Goal: Transaction & Acquisition: Purchase product/service

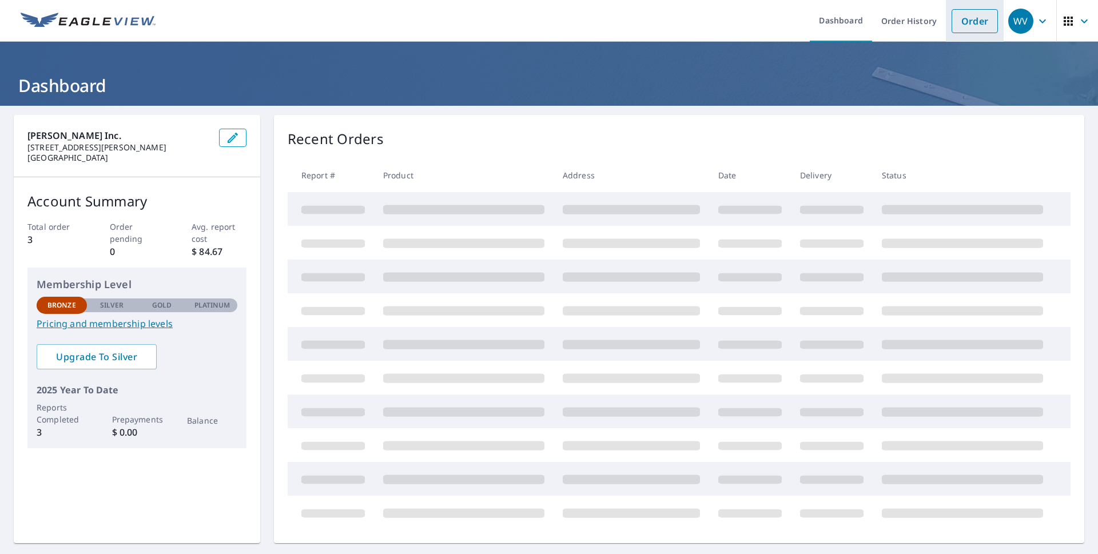
click at [952, 23] on link "Order" at bounding box center [975, 21] width 46 height 24
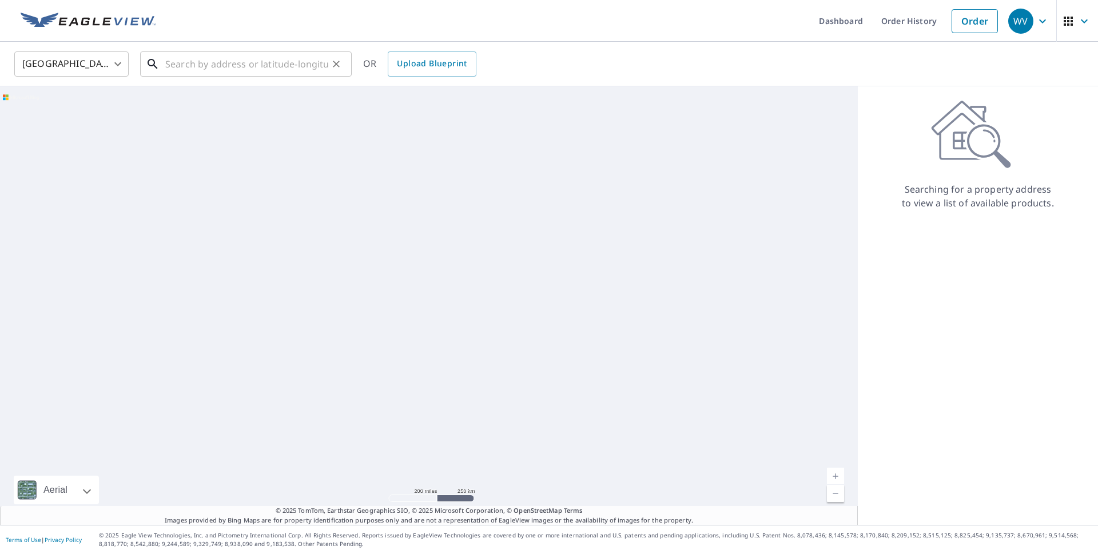
click at [289, 65] on input "text" at bounding box center [246, 64] width 163 height 32
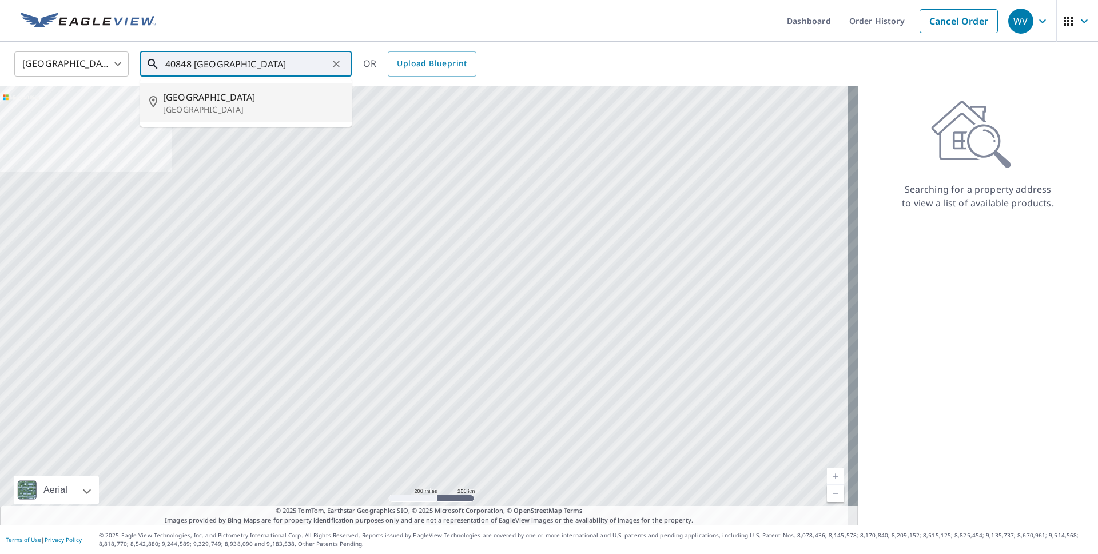
click at [259, 104] on p "[GEOGRAPHIC_DATA]" at bounding box center [253, 109] width 180 height 11
type input "[STREET_ADDRESS]"
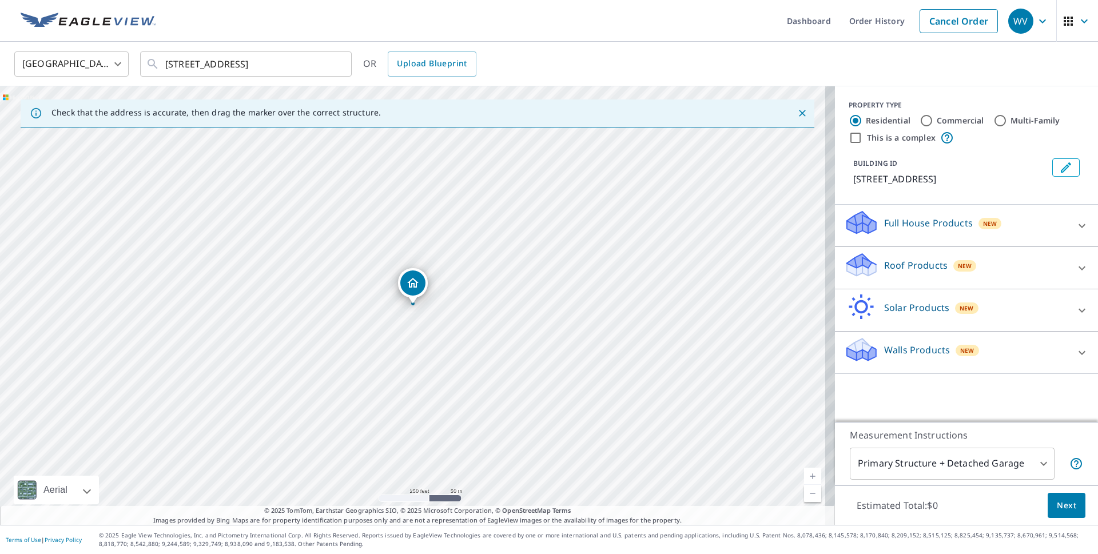
click at [884, 272] on p "Roof Products" at bounding box center [916, 266] width 64 height 14
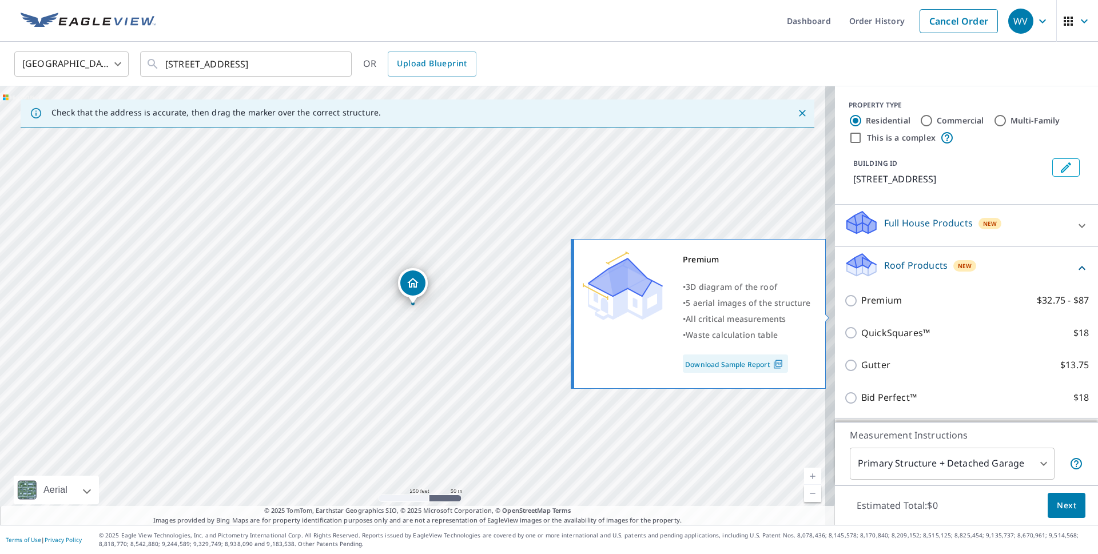
click at [844, 308] on input "Premium $32.75 - $87" at bounding box center [852, 301] width 17 height 14
checkbox input "true"
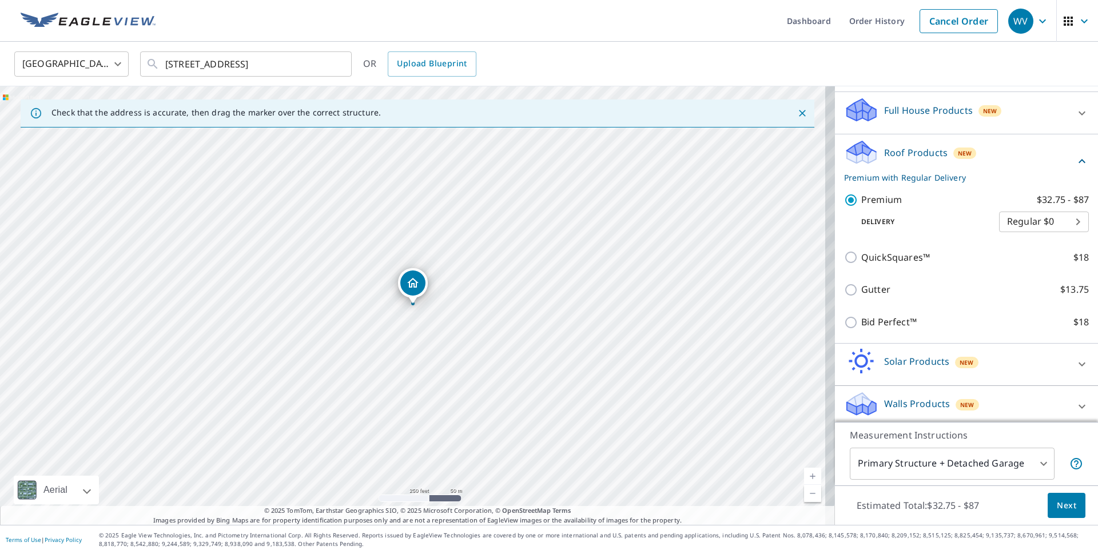
scroll to position [133, 0]
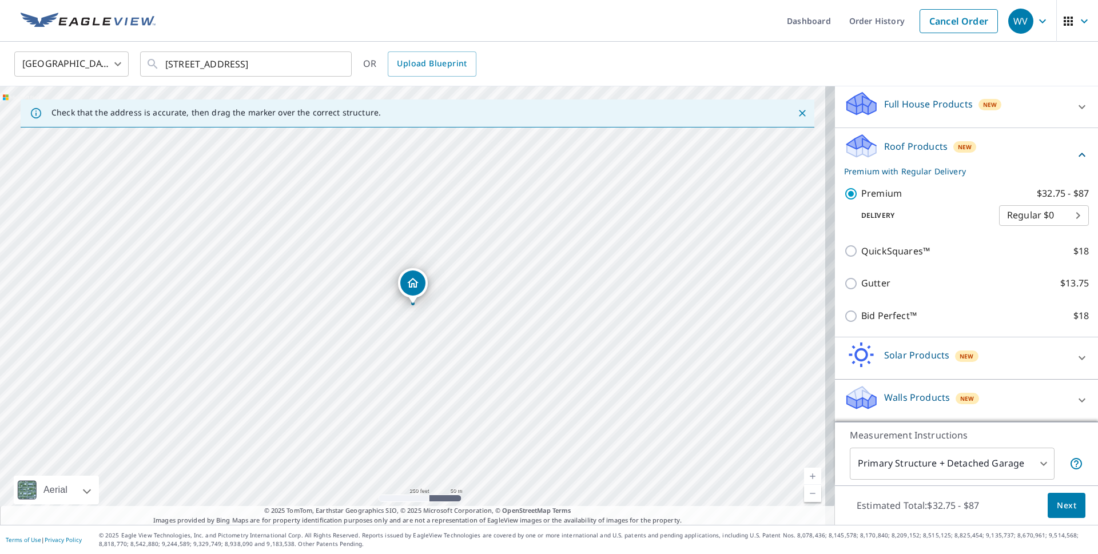
click at [805, 475] on link "Current Level 17, Zoom In" at bounding box center [812, 476] width 17 height 17
click at [805, 475] on link "Current Level 18, Zoom In" at bounding box center [812, 476] width 17 height 17
click at [805, 475] on link "Current Level 19, Zoom In" at bounding box center [812, 476] width 17 height 17
click at [805, 475] on link "Current Level 20, Zoom In Disabled" at bounding box center [812, 476] width 17 height 17
click at [1057, 499] on span "Next" at bounding box center [1066, 506] width 19 height 14
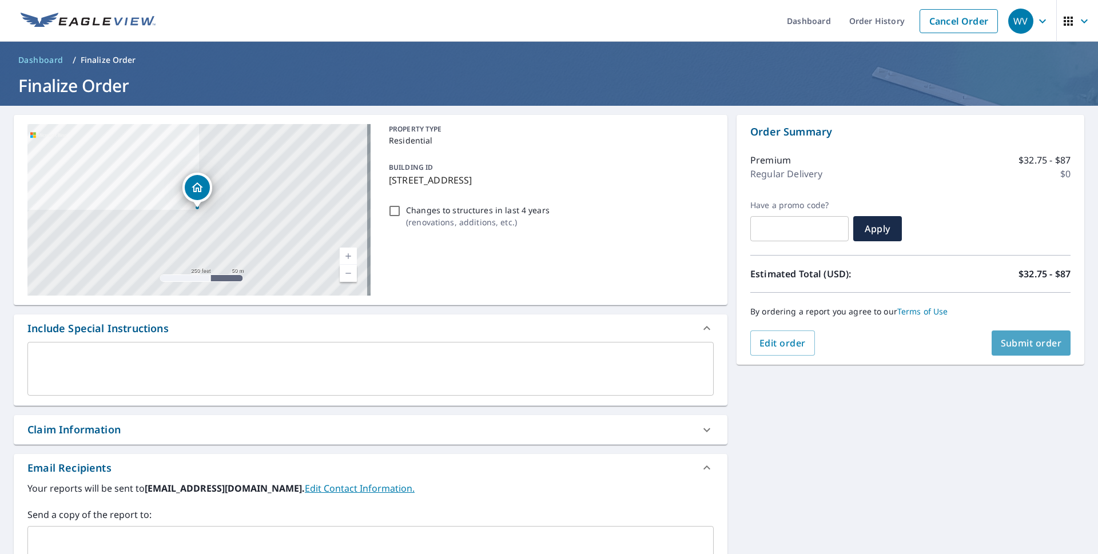
click at [994, 350] on button "Submit order" at bounding box center [1032, 343] width 80 height 25
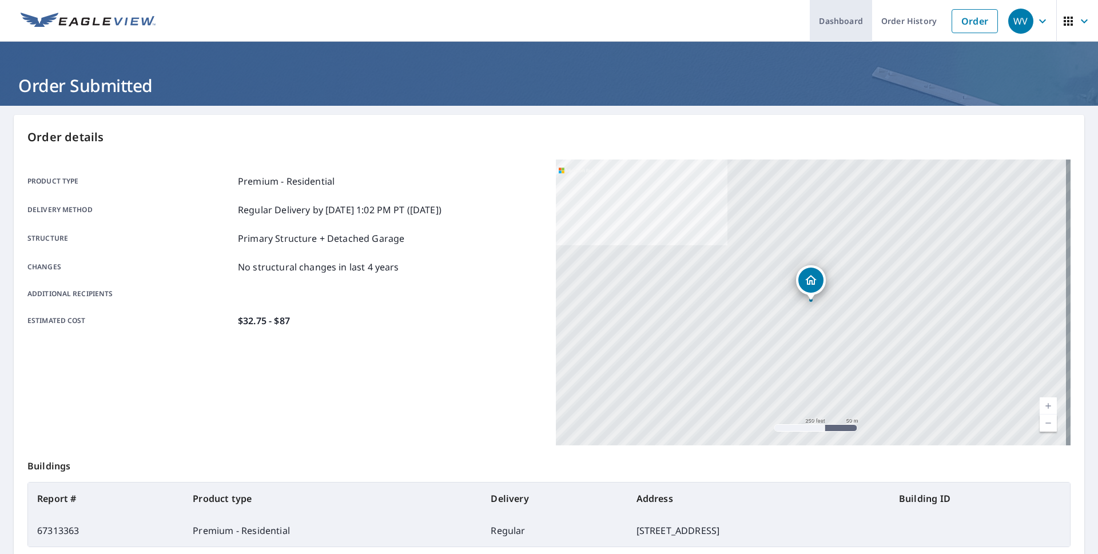
click at [843, 26] on link "Dashboard" at bounding box center [841, 21] width 62 height 42
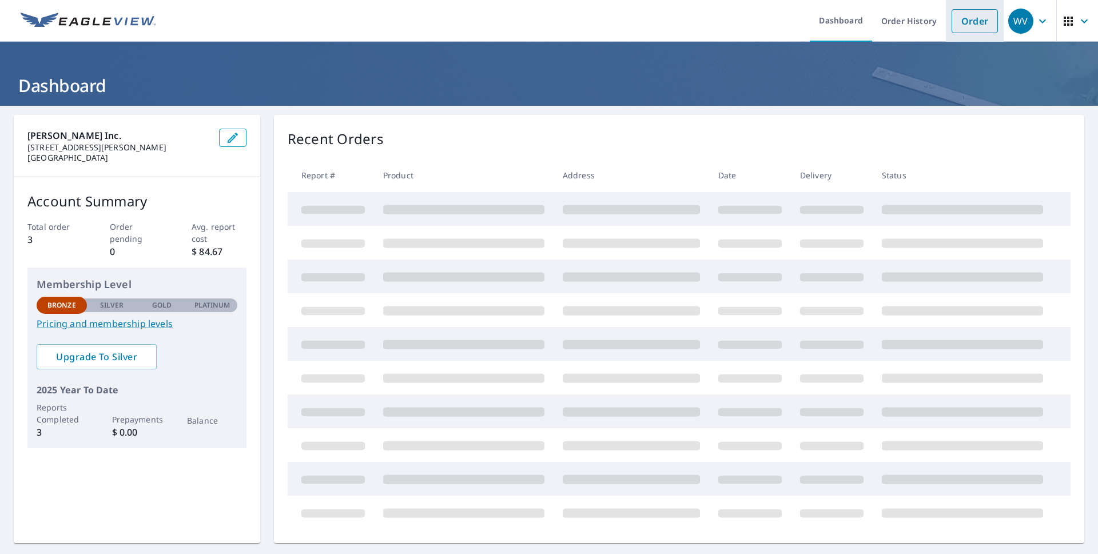
click at [957, 24] on link "Order" at bounding box center [975, 21] width 46 height 24
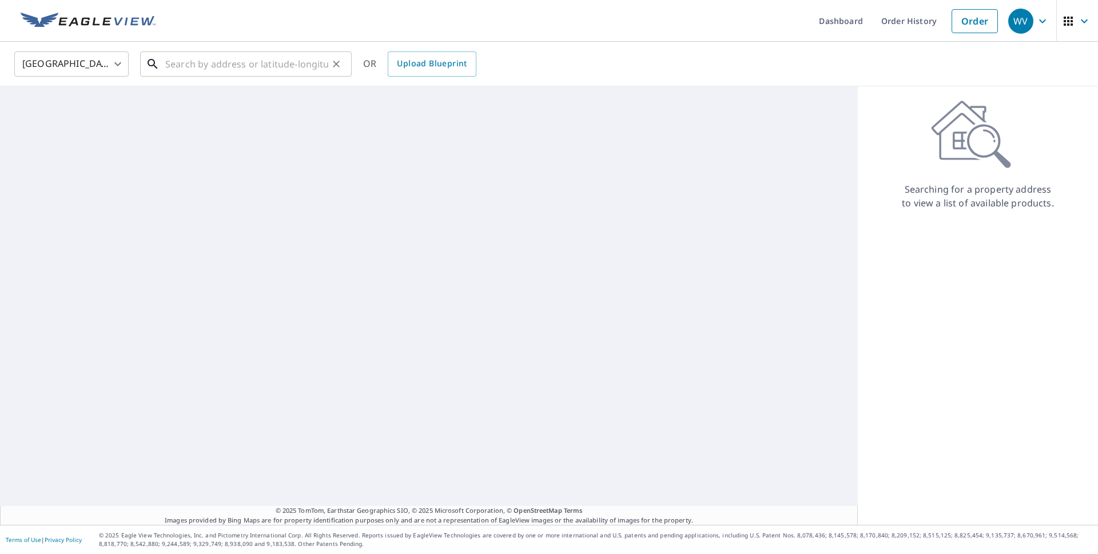
click at [306, 71] on input "text" at bounding box center [246, 64] width 163 height 32
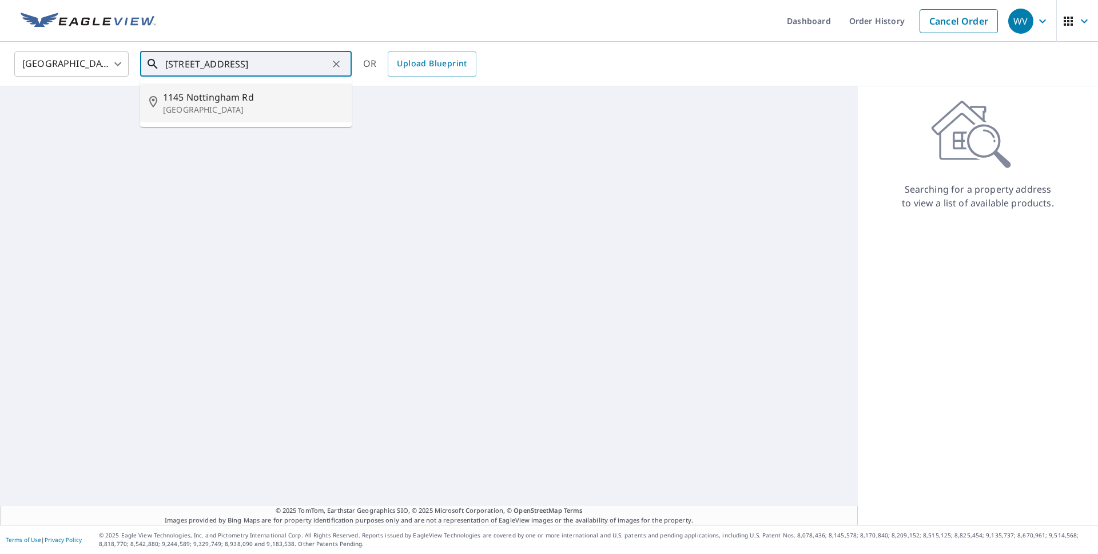
click at [227, 108] on p "[GEOGRAPHIC_DATA]" at bounding box center [253, 109] width 180 height 11
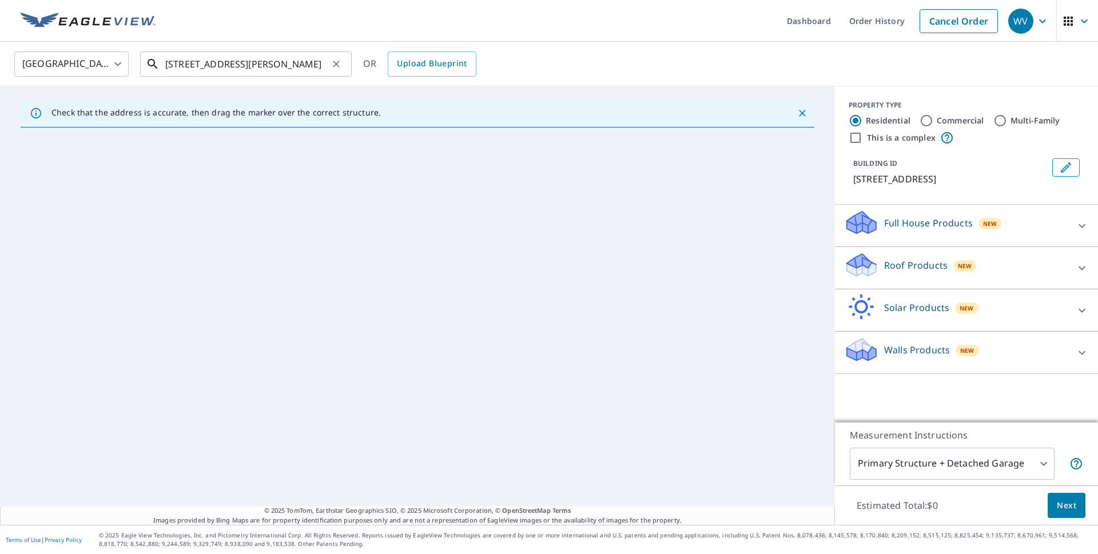
click at [318, 64] on input "[STREET_ADDRESS][PERSON_NAME]" at bounding box center [246, 64] width 163 height 32
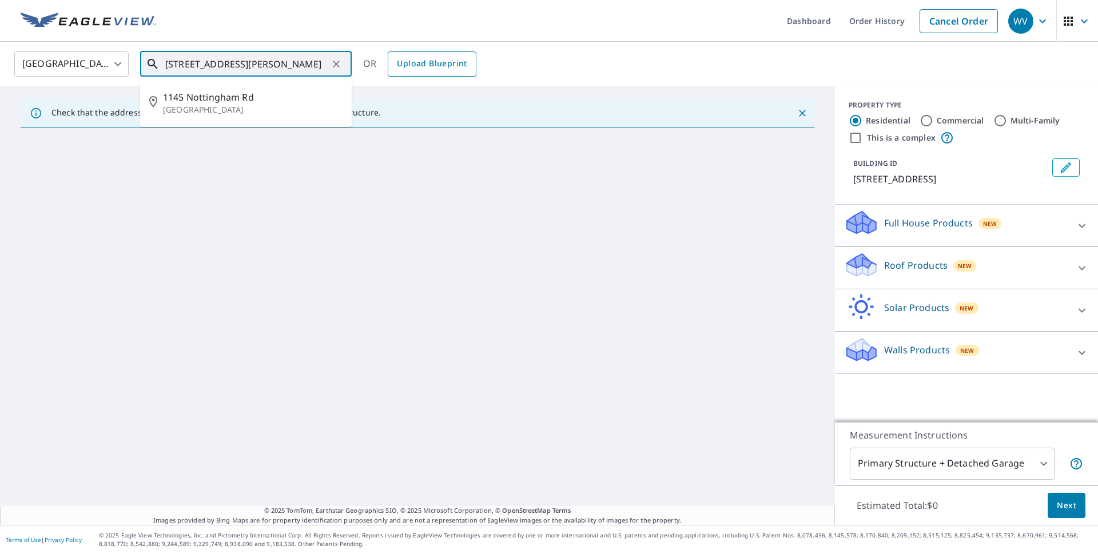
scroll to position [0, 15]
click at [247, 142] on span "1145 Nottingham Rd" at bounding box center [253, 136] width 180 height 14
type input "[STREET_ADDRESS]"
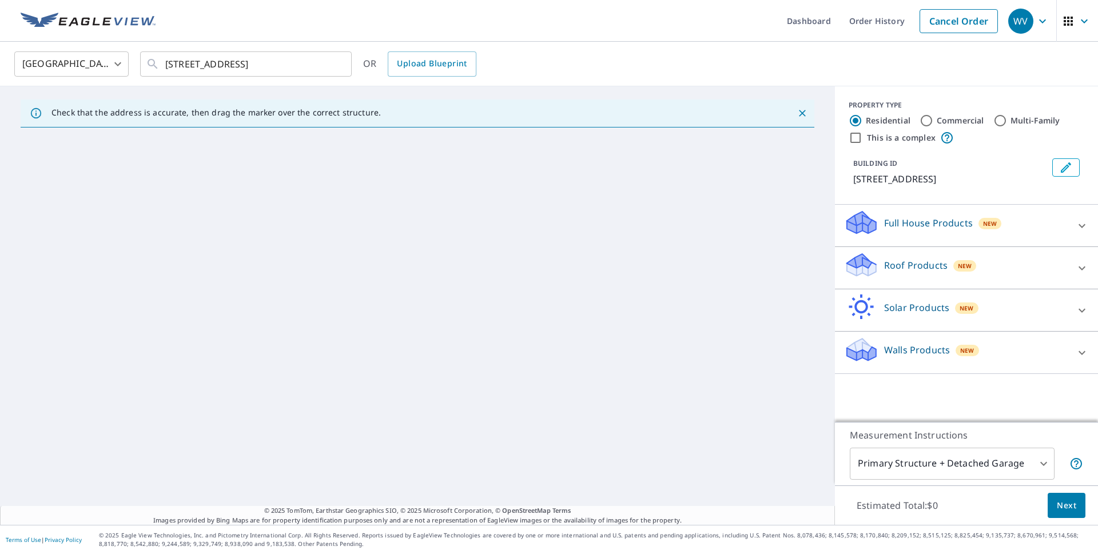
scroll to position [0, 0]
click at [797, 116] on icon "Close" at bounding box center [802, 113] width 11 height 11
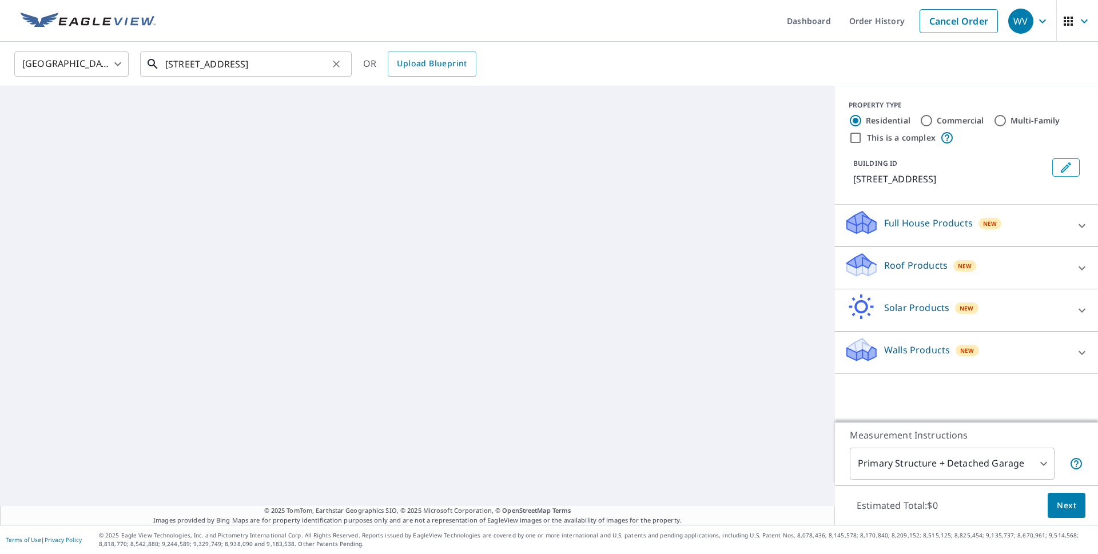
click at [299, 63] on input "[STREET_ADDRESS]" at bounding box center [246, 64] width 163 height 32
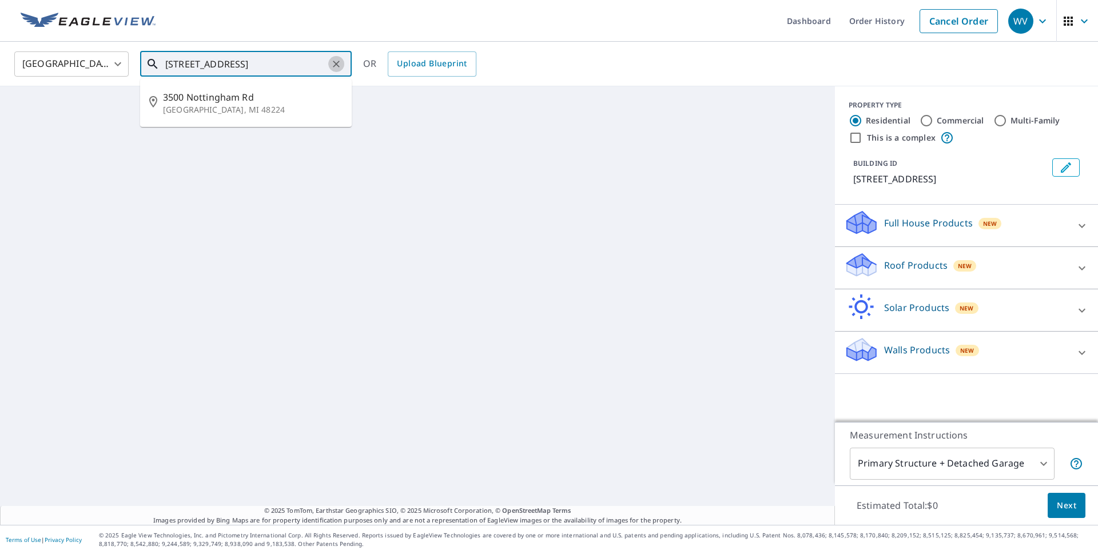
click at [342, 62] on button "Clear" at bounding box center [336, 64] width 16 height 16
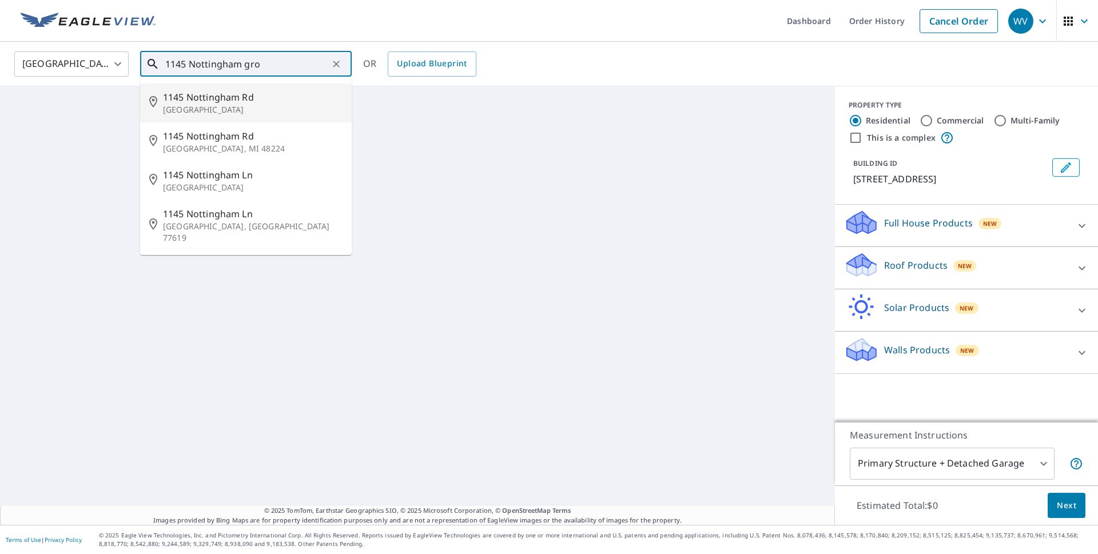
click at [258, 98] on span "1145 Nottingham Rd" at bounding box center [253, 97] width 180 height 14
type input "[STREET_ADDRESS][PERSON_NAME]"
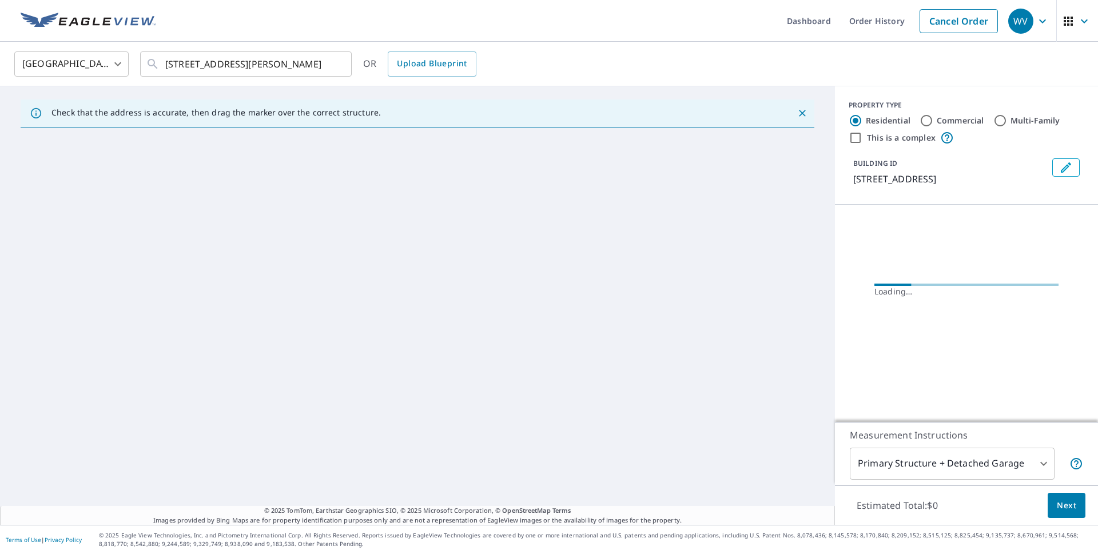
click at [393, 211] on div "Check that the address is accurate, then drag the marker over the correct struc…" at bounding box center [417, 305] width 835 height 439
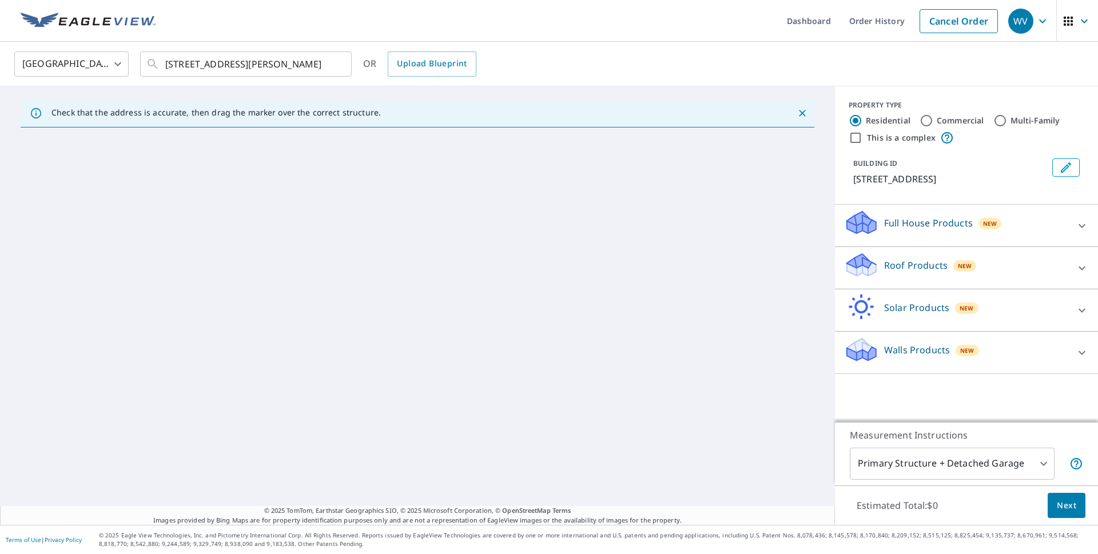
click at [541, 326] on div "Check that the address is accurate, then drag the marker over the correct struc…" at bounding box center [417, 305] width 835 height 439
click at [919, 230] on p "Full House Products" at bounding box center [928, 223] width 89 height 14
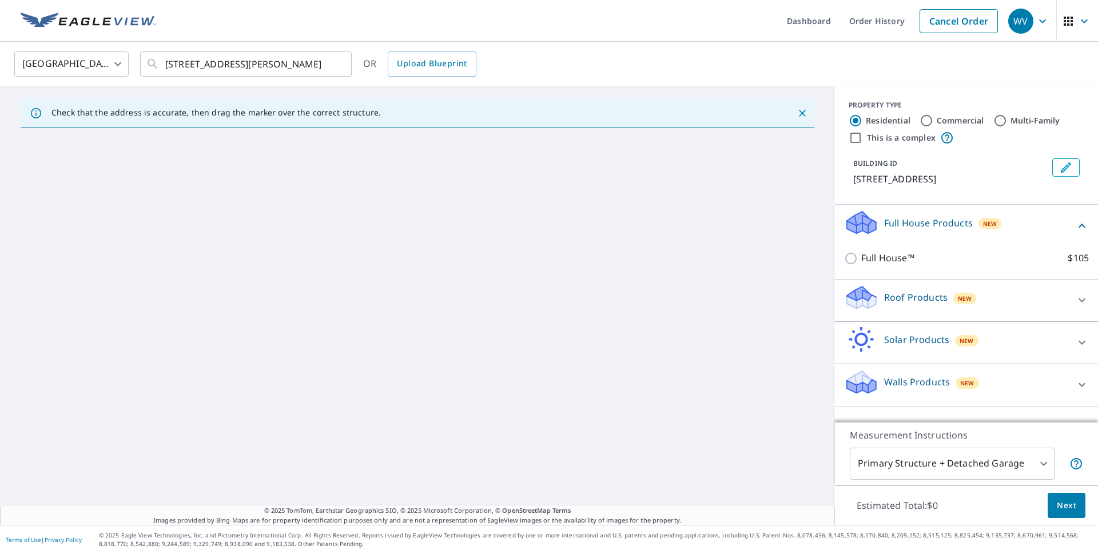
click at [871, 312] on div "Roof Products New" at bounding box center [956, 300] width 224 height 33
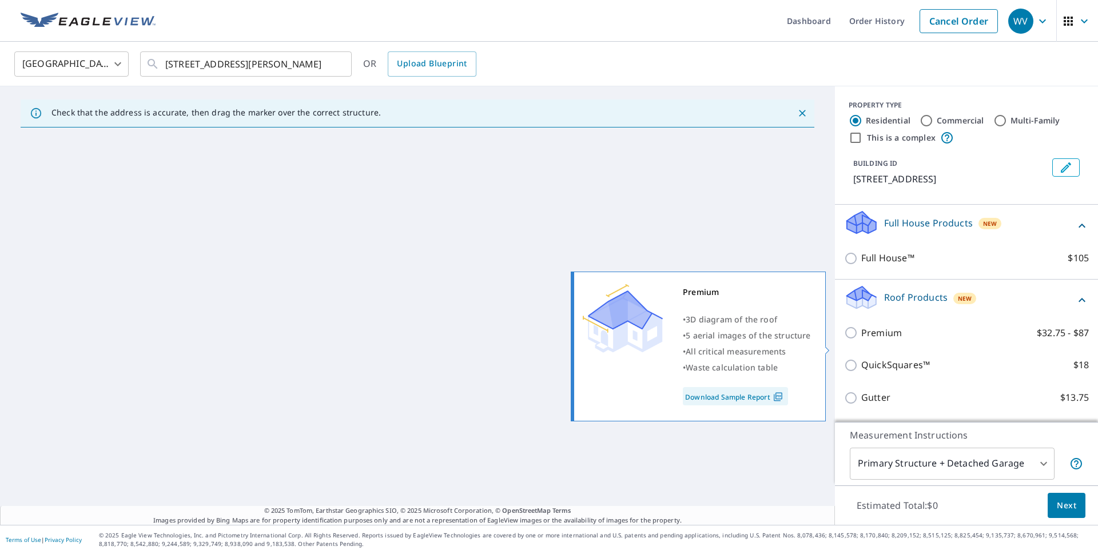
click at [844, 340] on input "Premium $32.75 - $87" at bounding box center [852, 333] width 17 height 14
checkbox input "true"
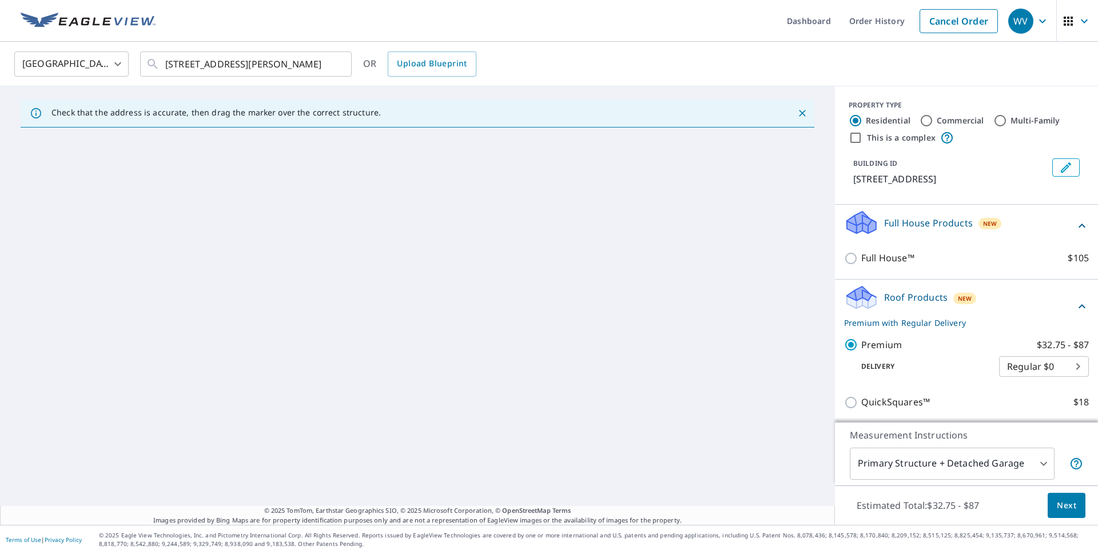
click at [1048, 508] on button "Next" at bounding box center [1067, 506] width 38 height 26
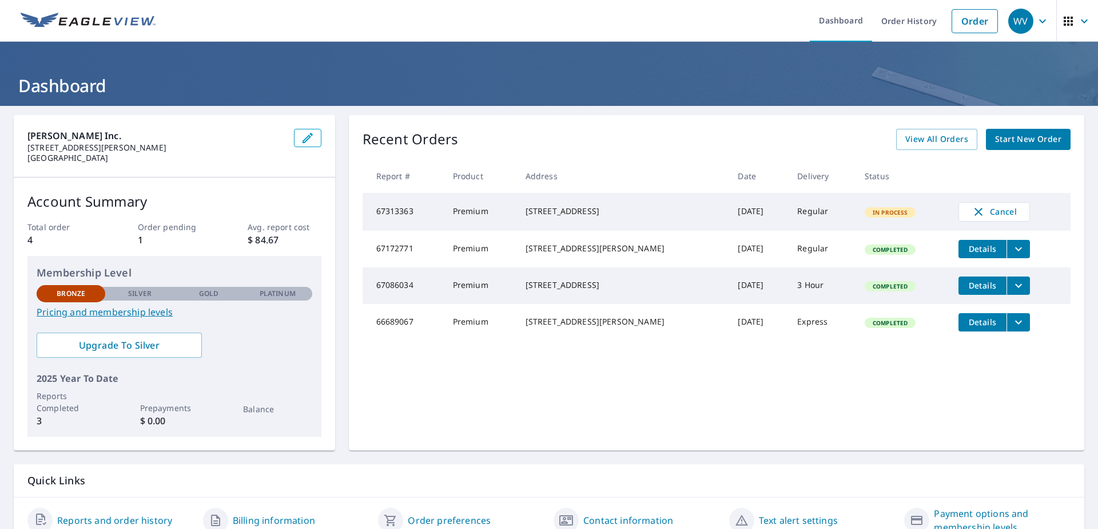
click at [1021, 144] on span "Start New Order" at bounding box center [1028, 139] width 66 height 14
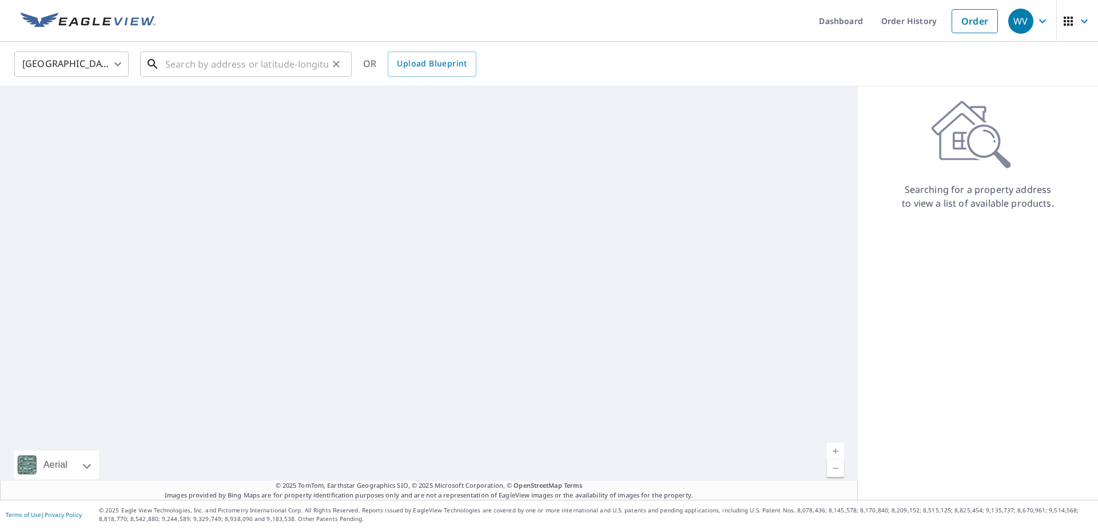
click at [270, 65] on input "text" at bounding box center [246, 64] width 163 height 32
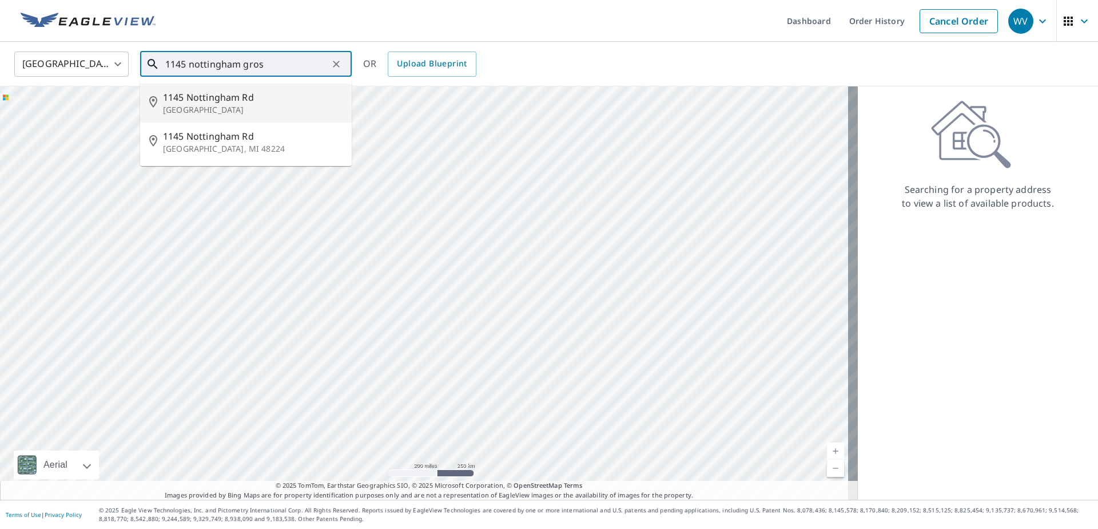
click at [254, 95] on span "1145 Nottingham Rd" at bounding box center [253, 97] width 180 height 14
type input "[STREET_ADDRESS][PERSON_NAME]"
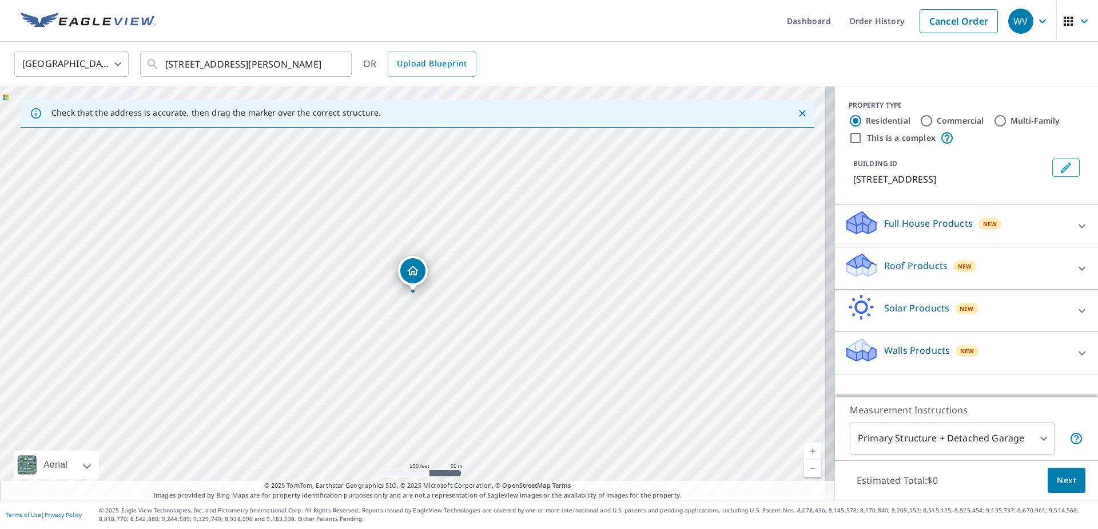
click at [809, 450] on link "Current Level 17, Zoom In" at bounding box center [812, 450] width 17 height 17
click at [809, 450] on link "Current Level 18, Zoom In" at bounding box center [812, 450] width 17 height 17
click at [809, 450] on link "Current Level 19, Zoom In" at bounding box center [812, 450] width 17 height 17
click at [809, 450] on link "Current Level 20, Zoom In Disabled" at bounding box center [812, 450] width 17 height 17
click at [905, 272] on p "Roof Products" at bounding box center [916, 266] width 64 height 14
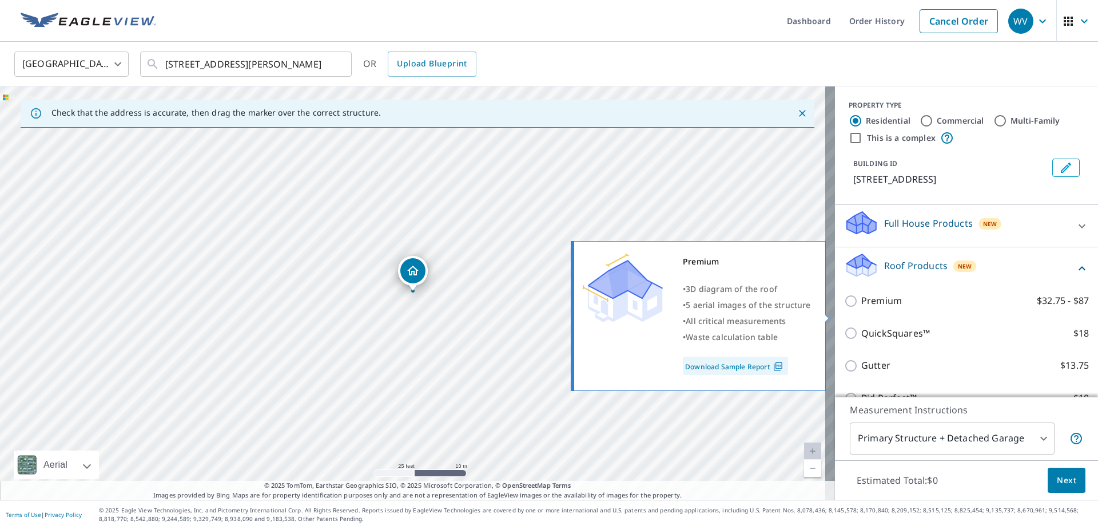
click at [844, 308] on input "Premium $32.75 - $87" at bounding box center [852, 301] width 17 height 14
checkbox input "true"
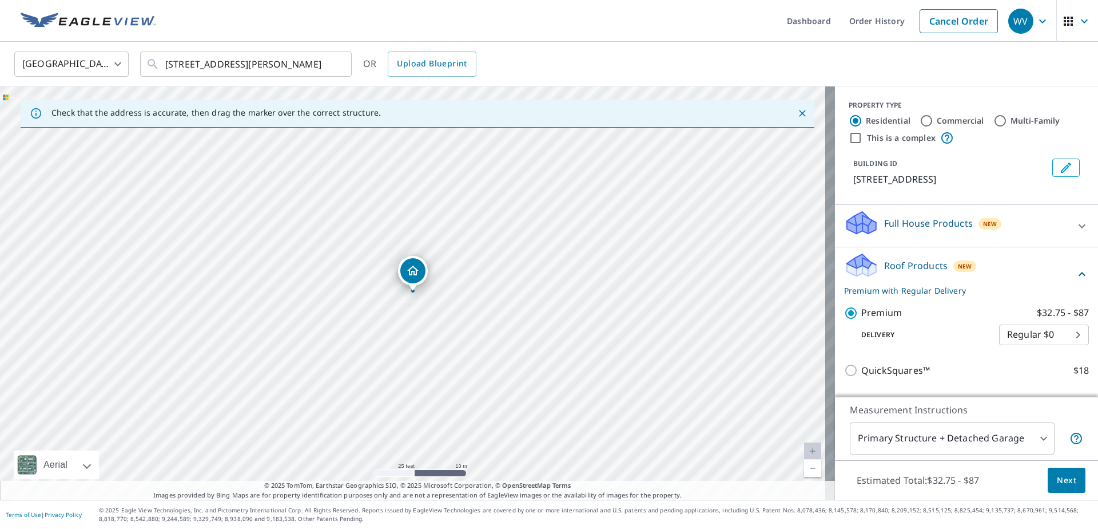
click at [1057, 476] on span "Next" at bounding box center [1066, 480] width 19 height 14
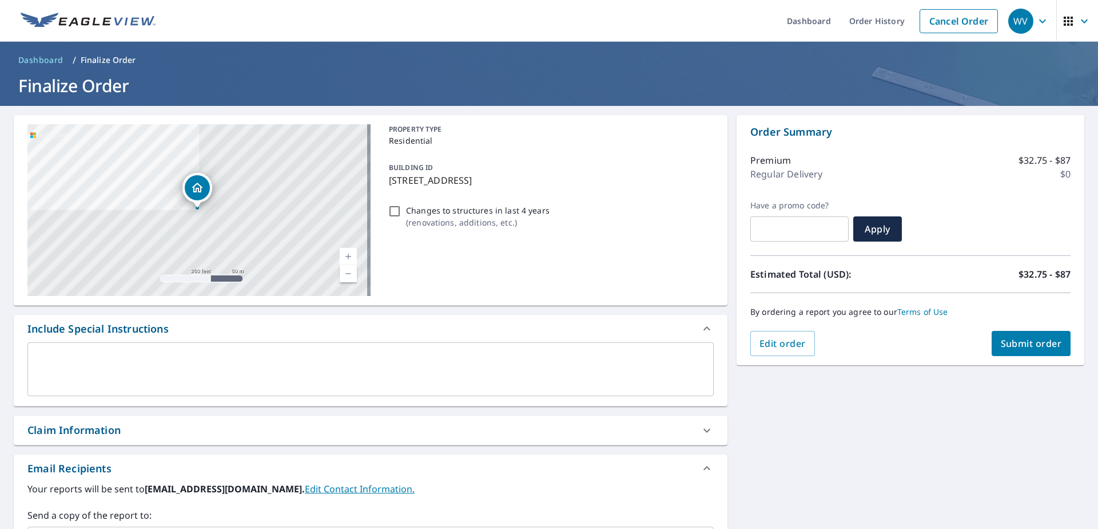
click at [1040, 347] on span "Submit order" at bounding box center [1031, 343] width 61 height 13
